Goal: Information Seeking & Learning: Learn about a topic

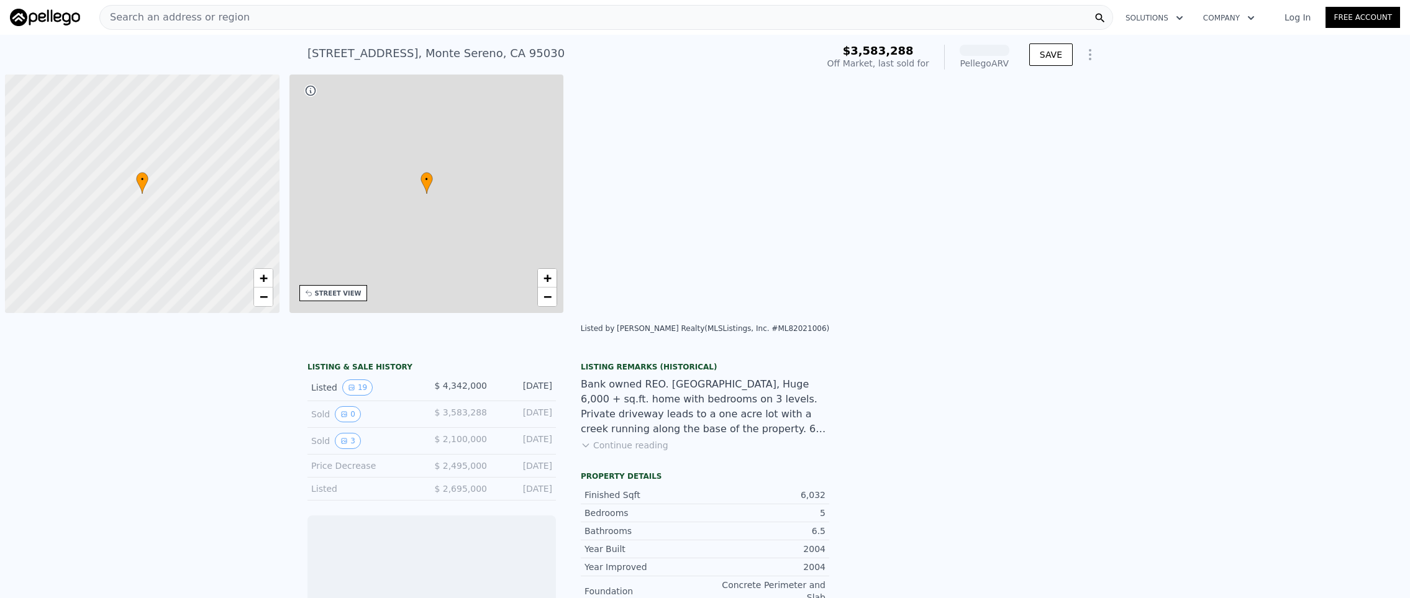
scroll to position [0, 5]
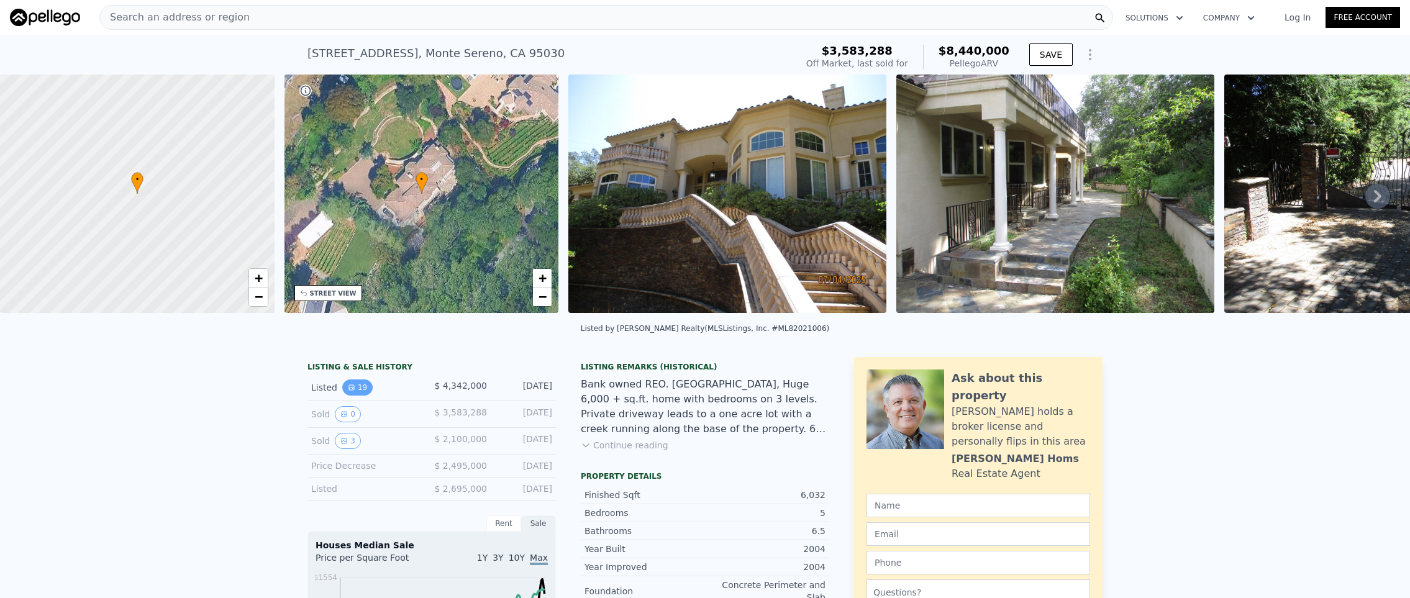
click at [356, 394] on button "19" at bounding box center [357, 387] width 30 height 16
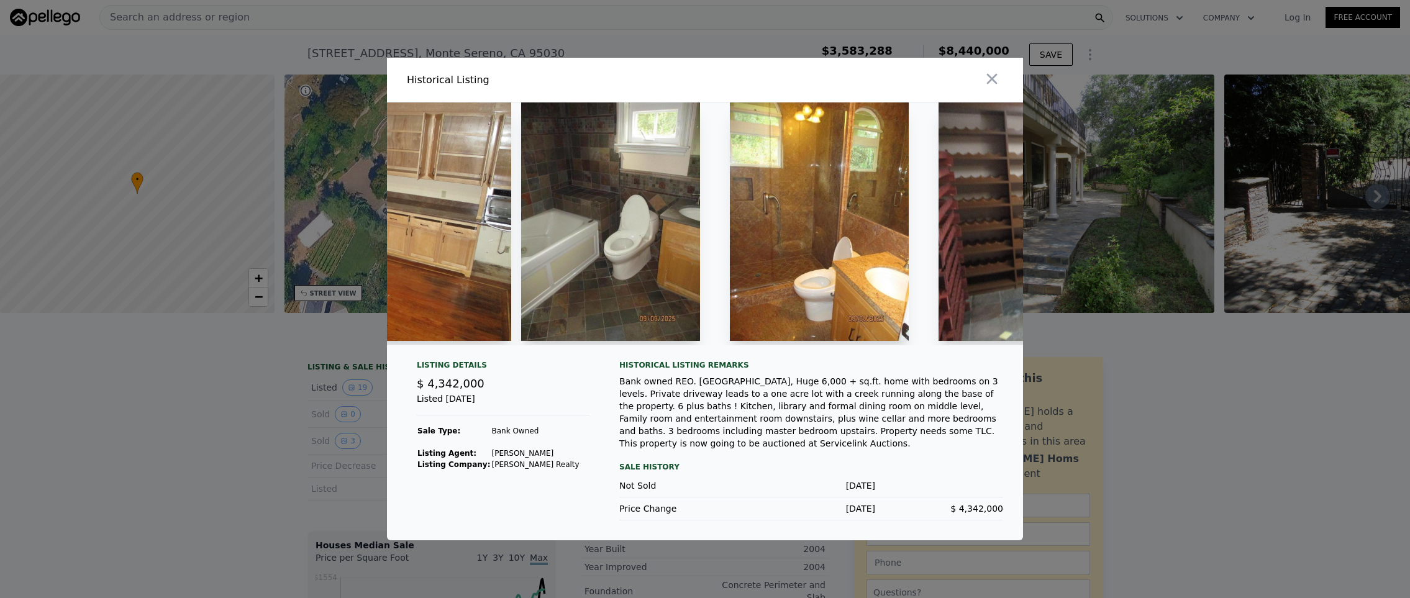
scroll to position [0, 4023]
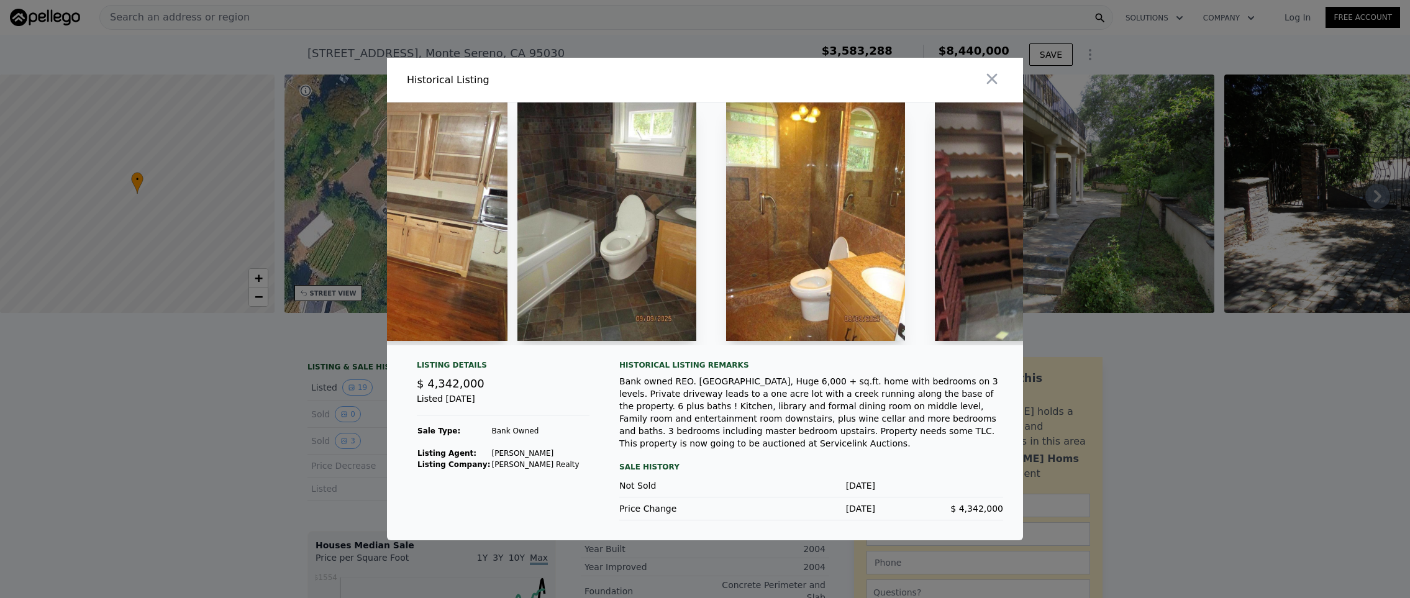
click at [571, 491] on div "Listing Details $ 4,342,000 Listed [DATE] Sale Type: Bank Owned Listing Agent: …" at bounding box center [503, 440] width 193 height 160
click at [217, 480] on div at bounding box center [705, 299] width 1410 height 598
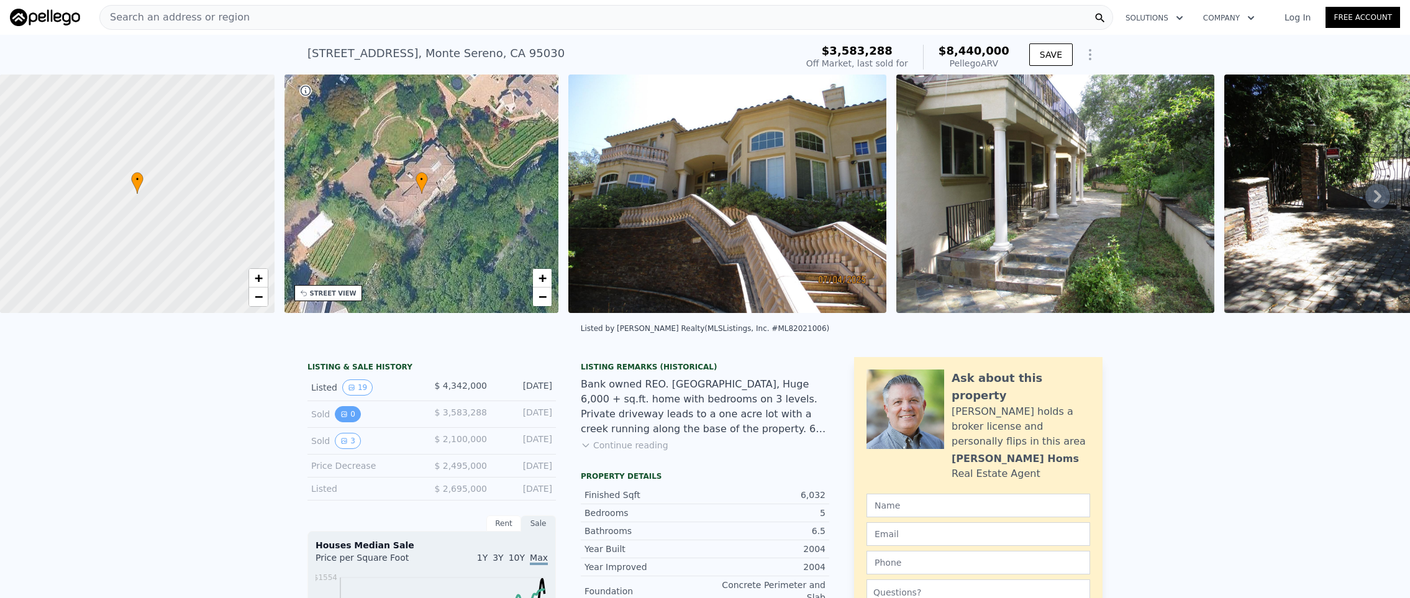
click at [342, 418] on icon "View historical data" at bounding box center [343, 414] width 7 height 7
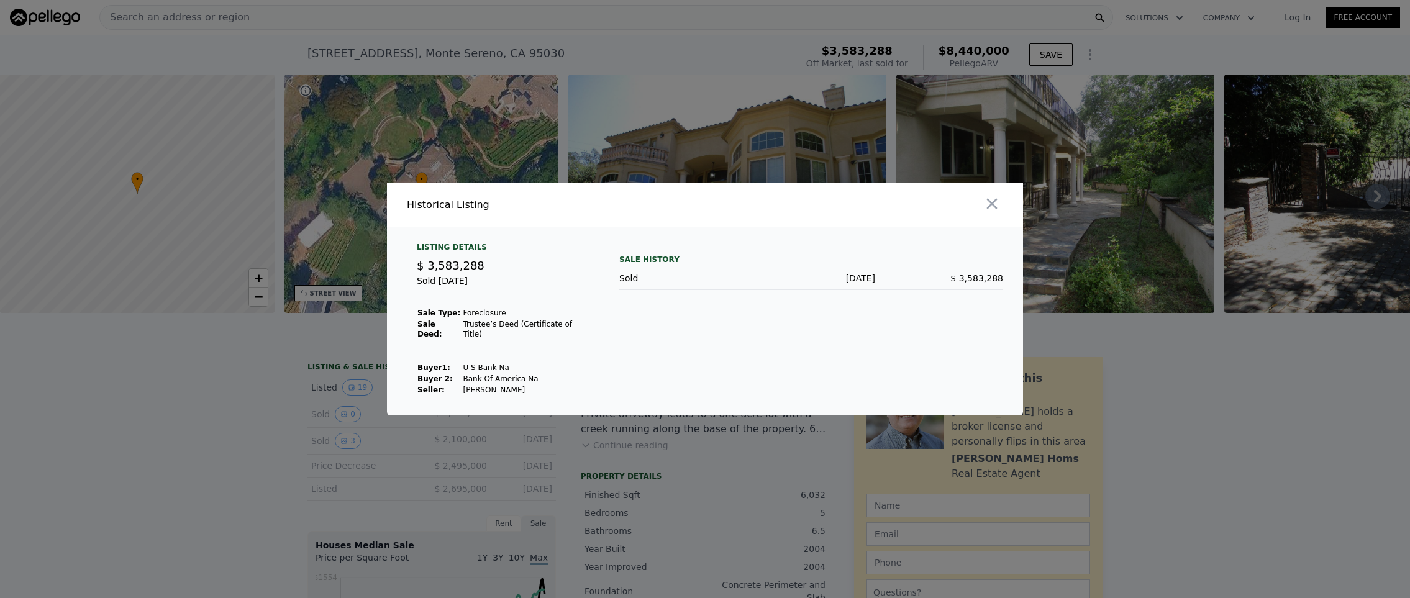
click at [138, 417] on div at bounding box center [705, 299] width 1410 height 598
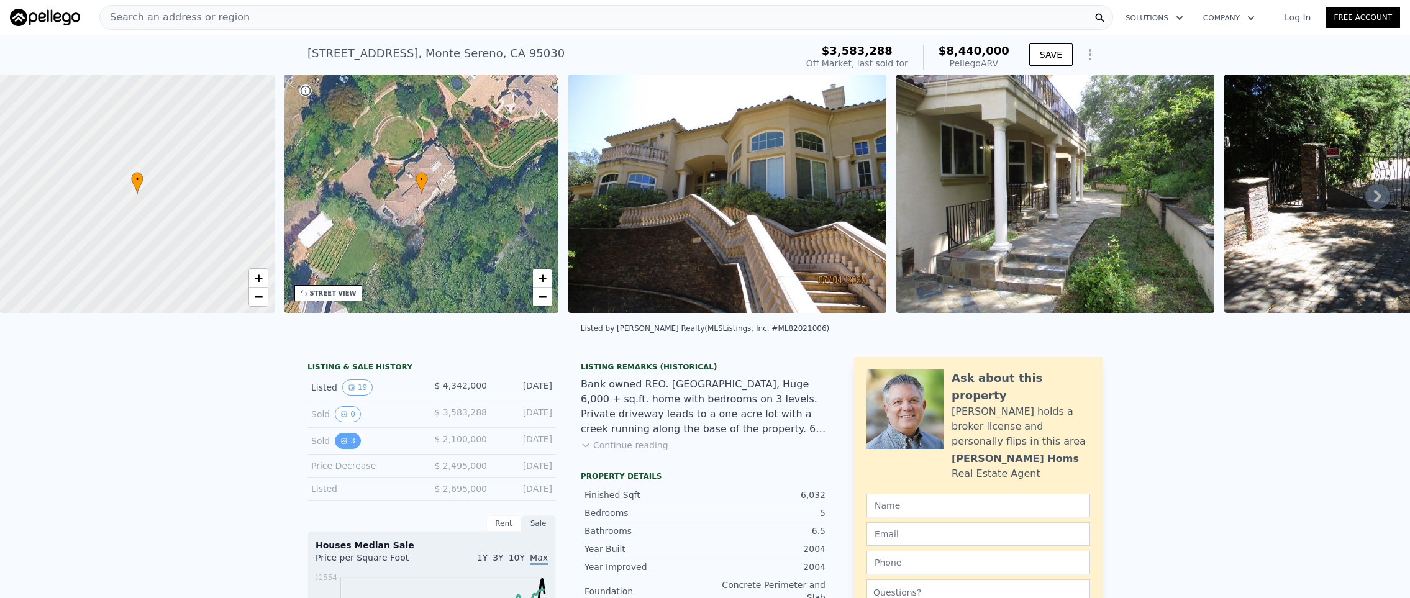
click at [345, 449] on button "3" at bounding box center [348, 441] width 26 height 16
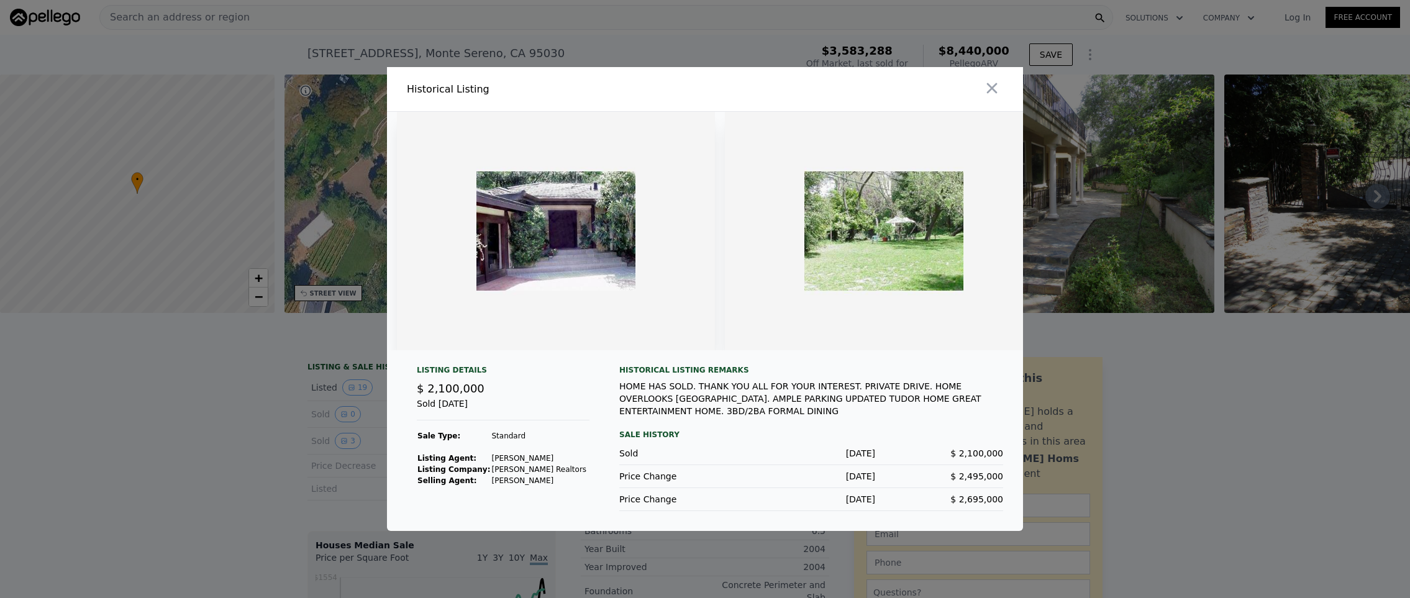
click at [260, 452] on div at bounding box center [705, 299] width 1410 height 598
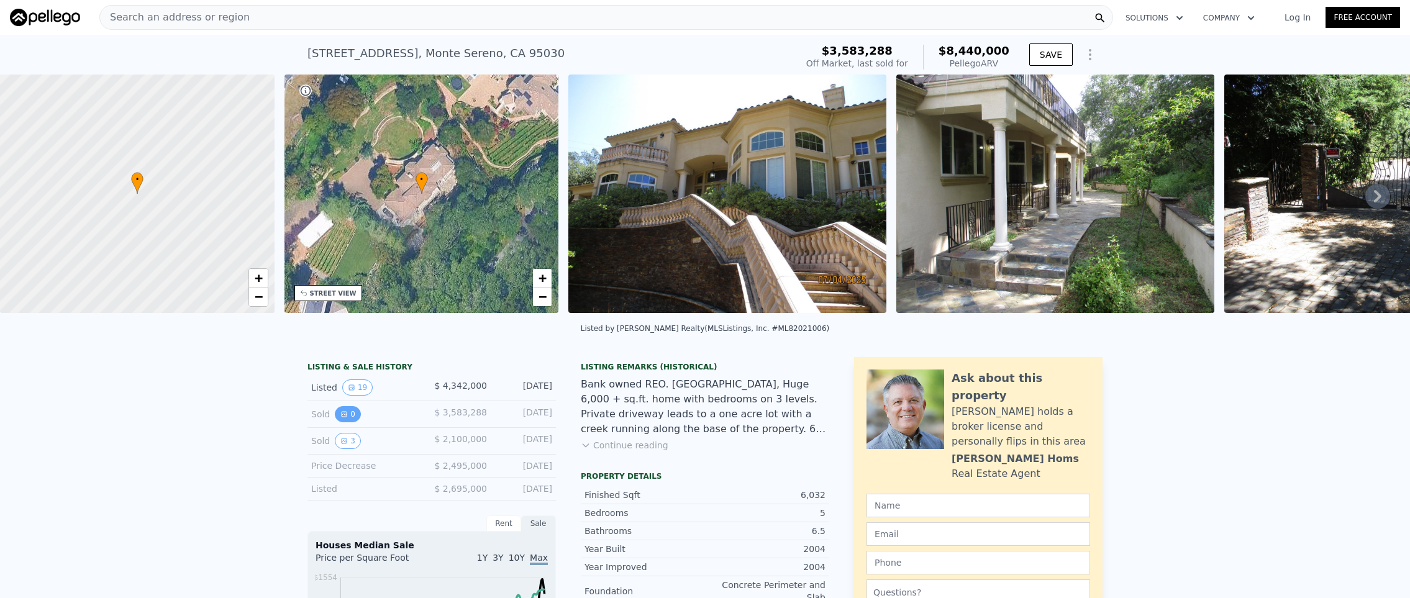
click at [352, 422] on button "0" at bounding box center [348, 414] width 26 height 16
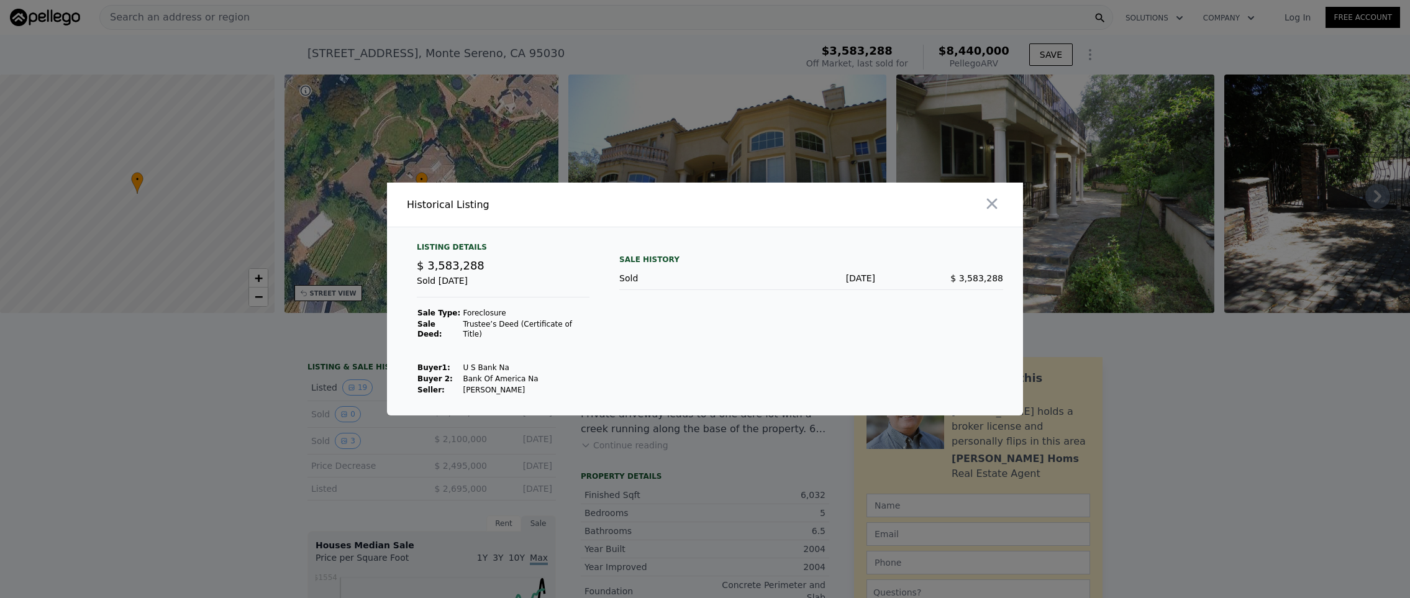
click at [186, 407] on div at bounding box center [705, 299] width 1410 height 598
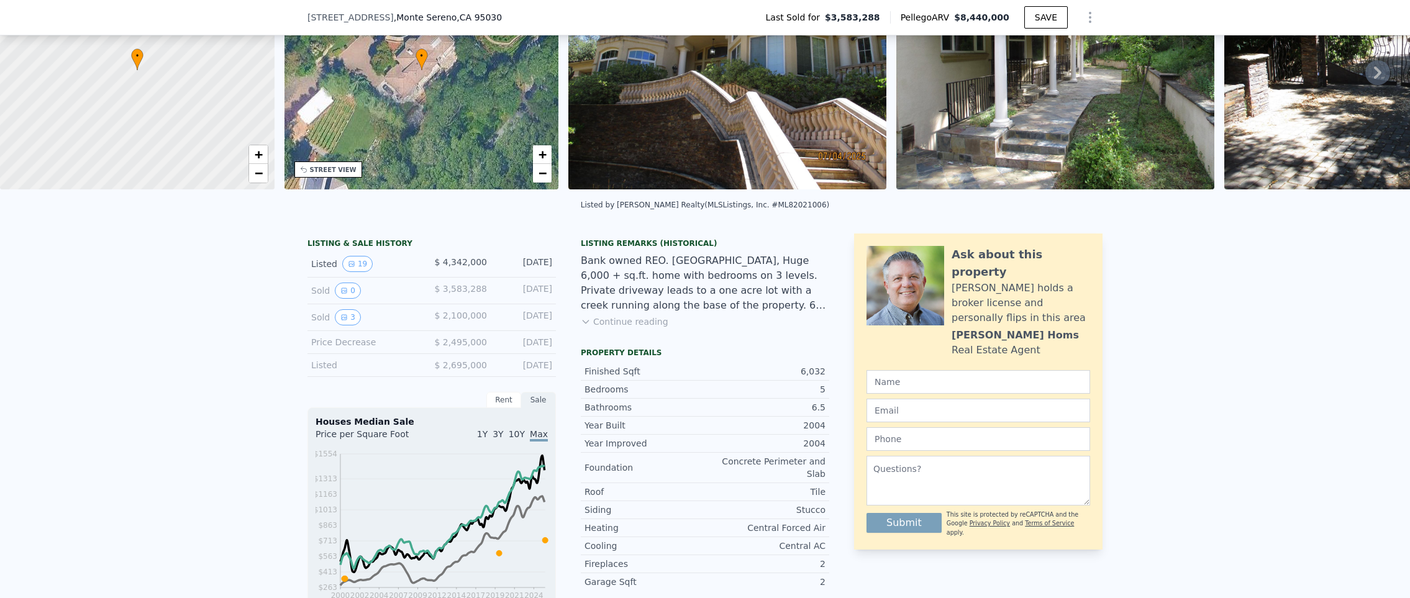
scroll to position [57, 0]
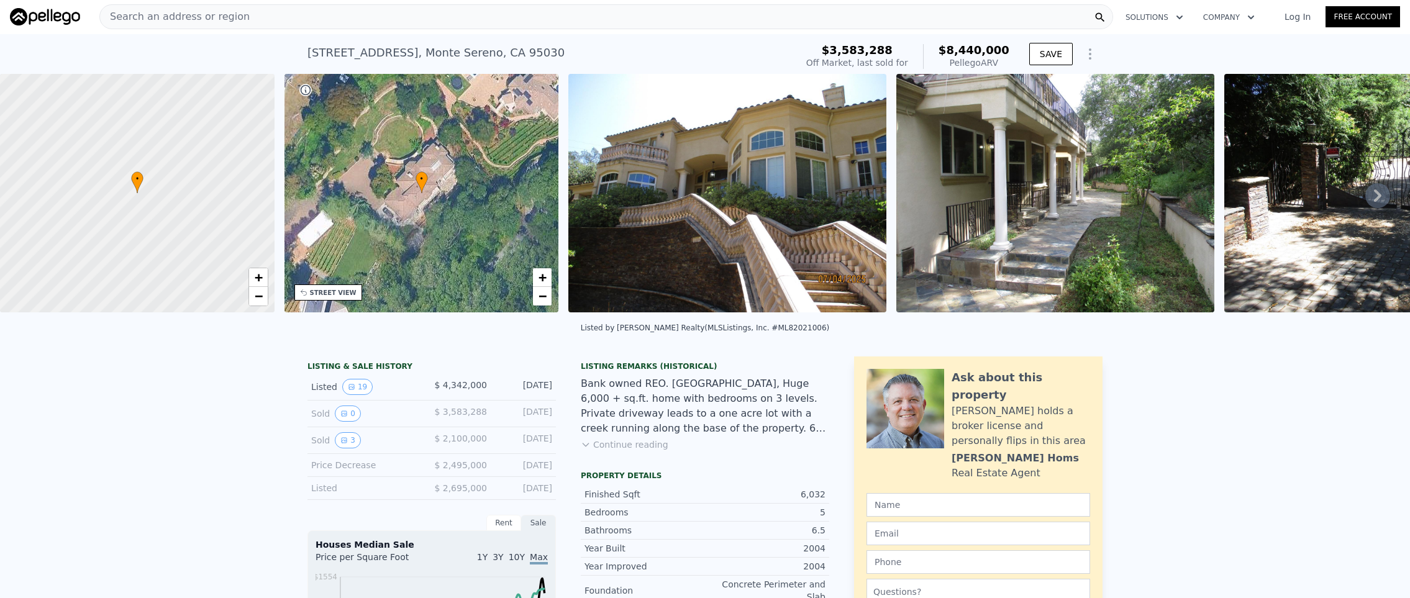
scroll to position [0, 0]
click at [730, 250] on img at bounding box center [727, 194] width 318 height 238
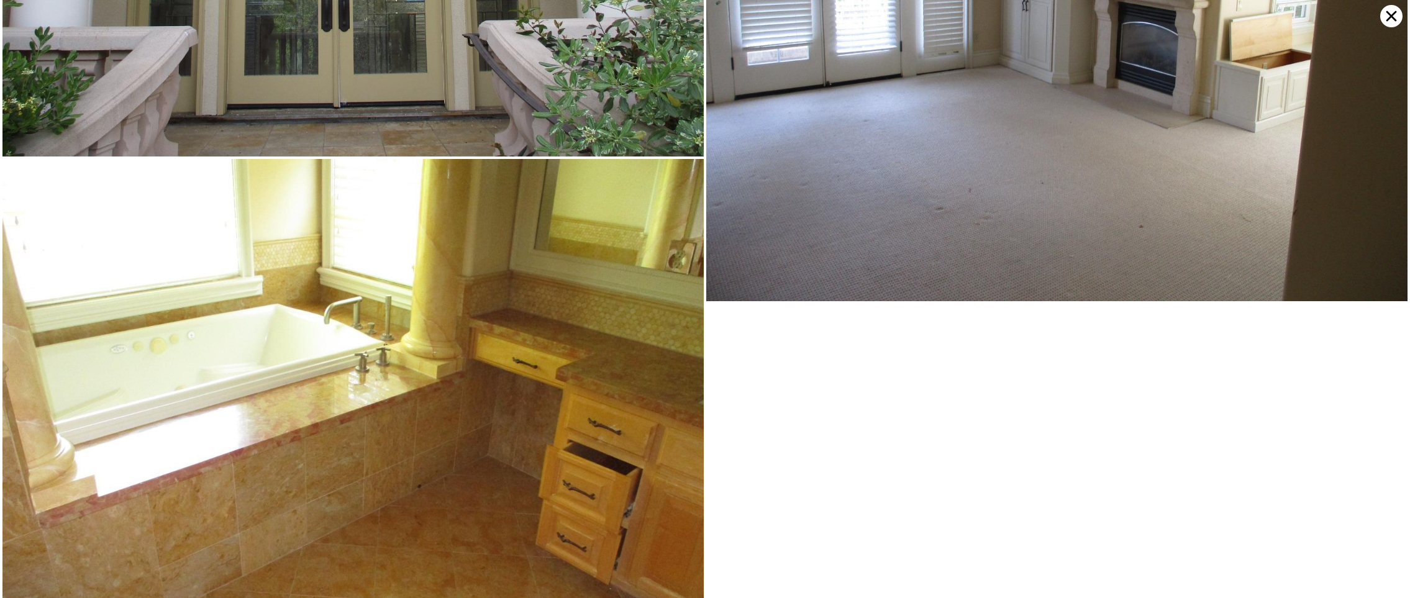
scroll to position [4796, 0]
